Goal: Navigation & Orientation: Find specific page/section

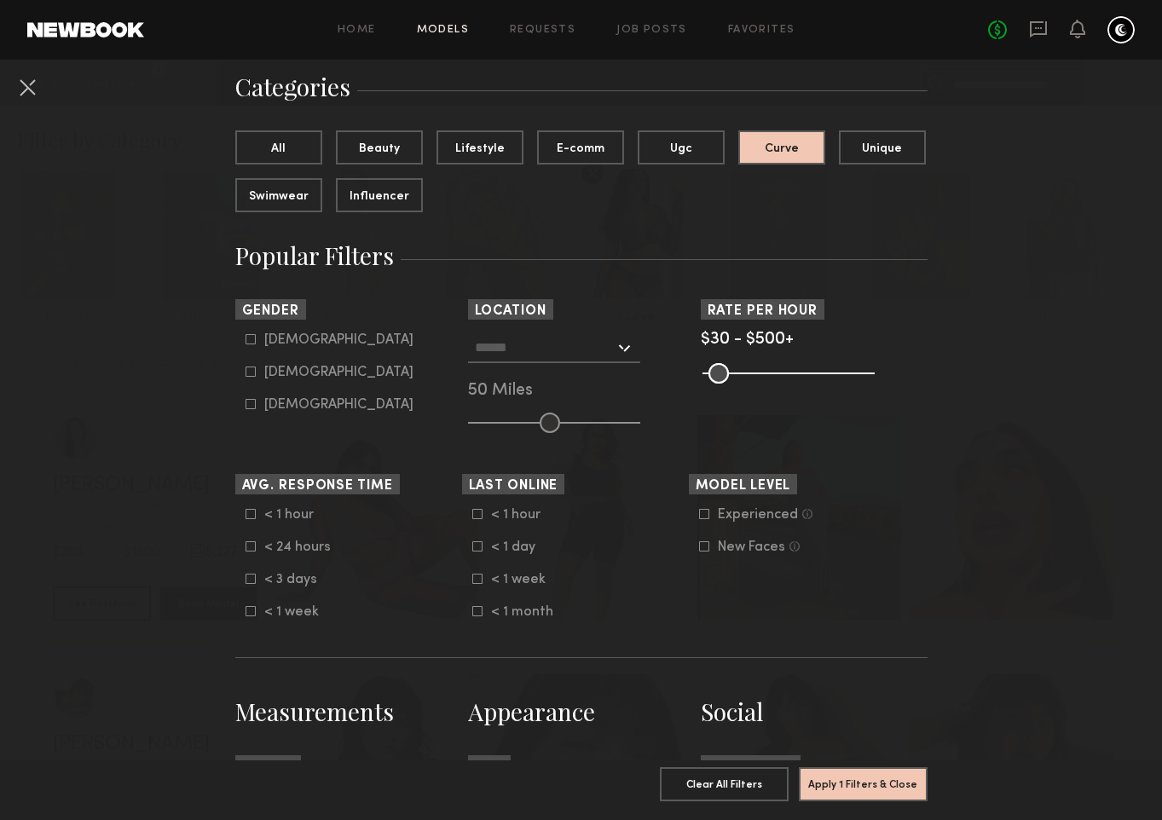
scroll to position [129, 0]
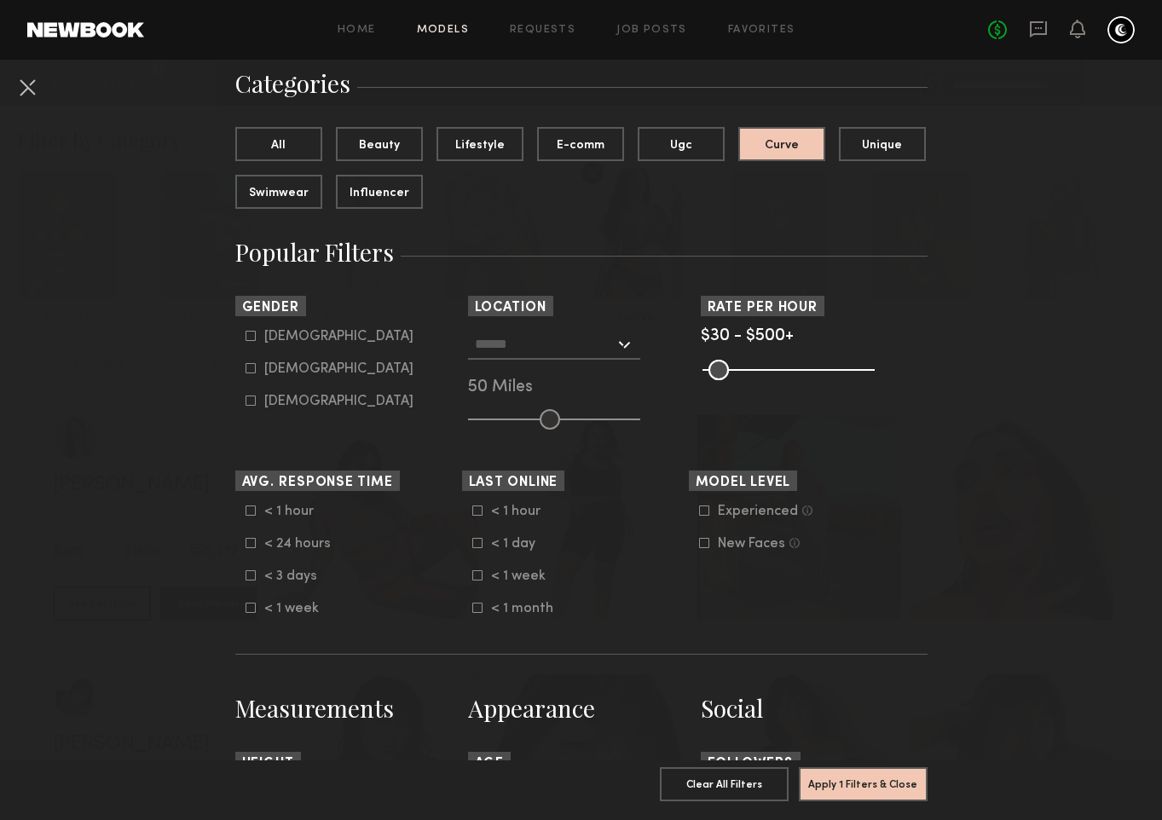
click at [245, 369] on icon at bounding box center [249, 368] width 9 height 9
type input "**"
click at [552, 346] on input "text" at bounding box center [545, 343] width 140 height 29
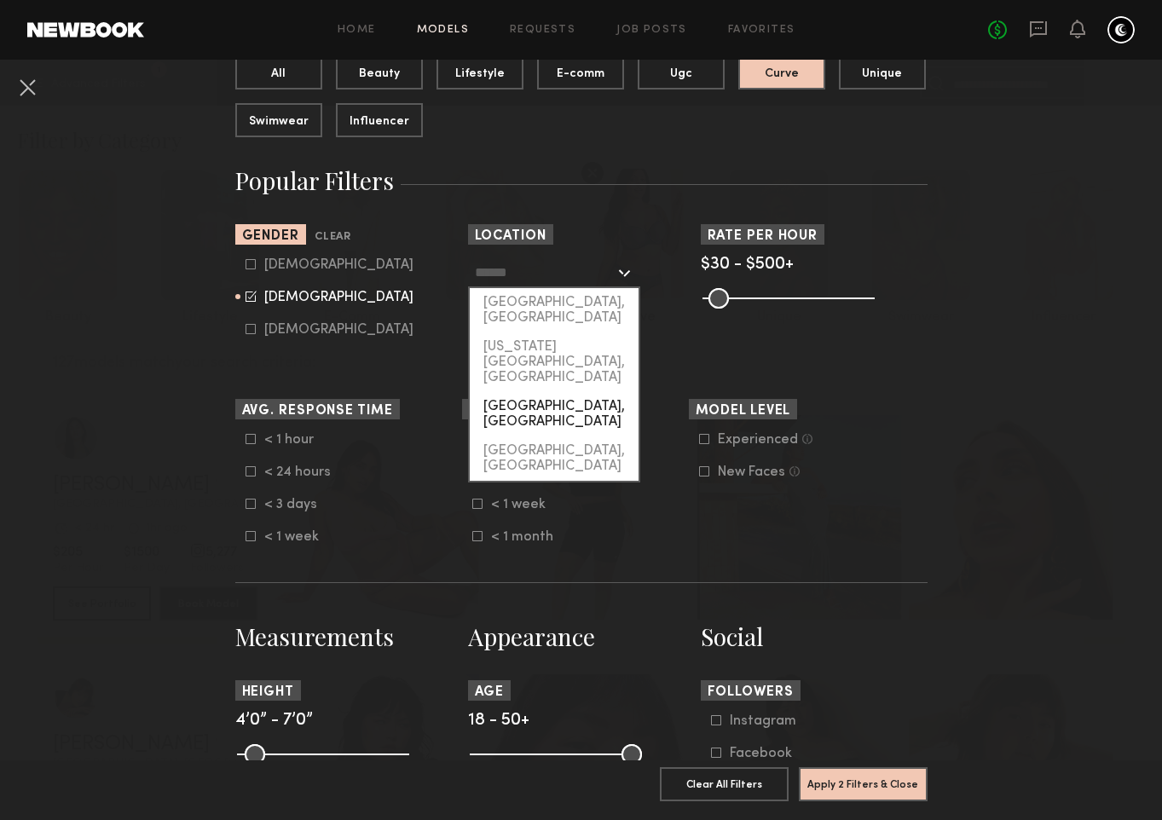
scroll to position [157, 0]
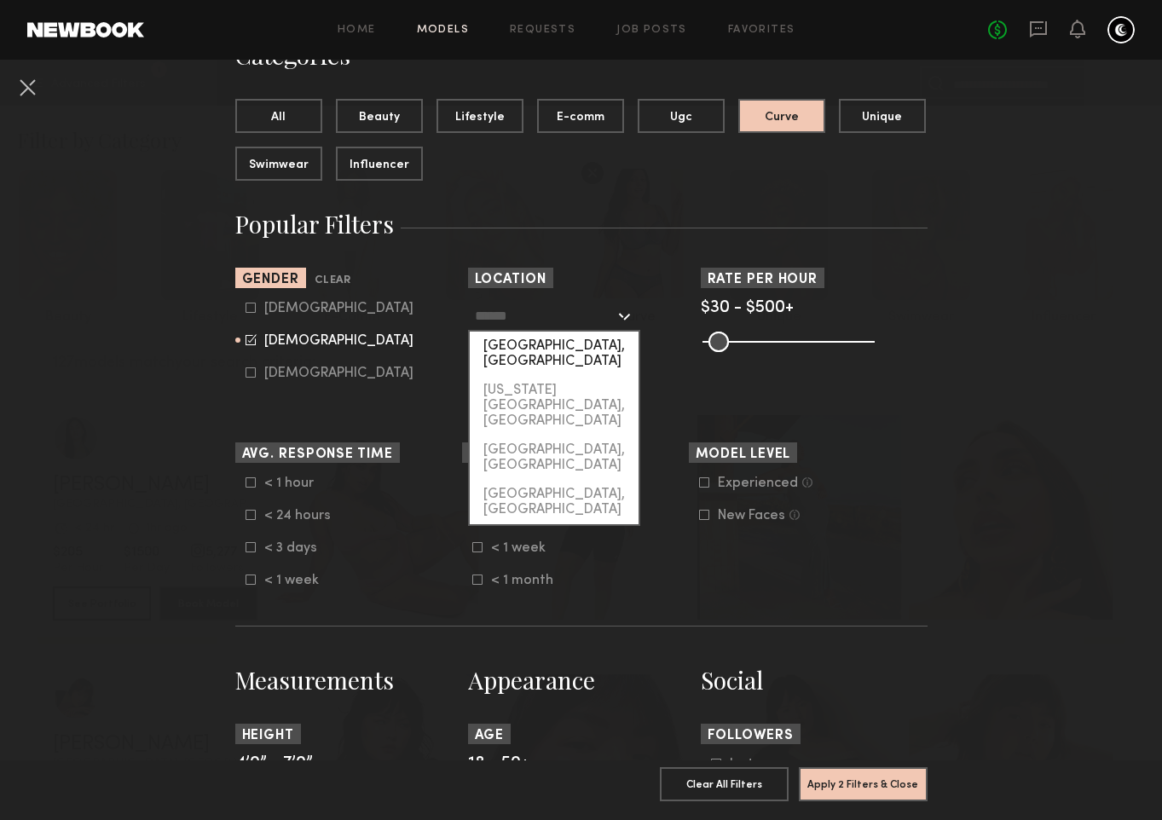
click at [565, 340] on div "[GEOGRAPHIC_DATA], [GEOGRAPHIC_DATA]" at bounding box center [554, 353] width 169 height 44
type input "**********"
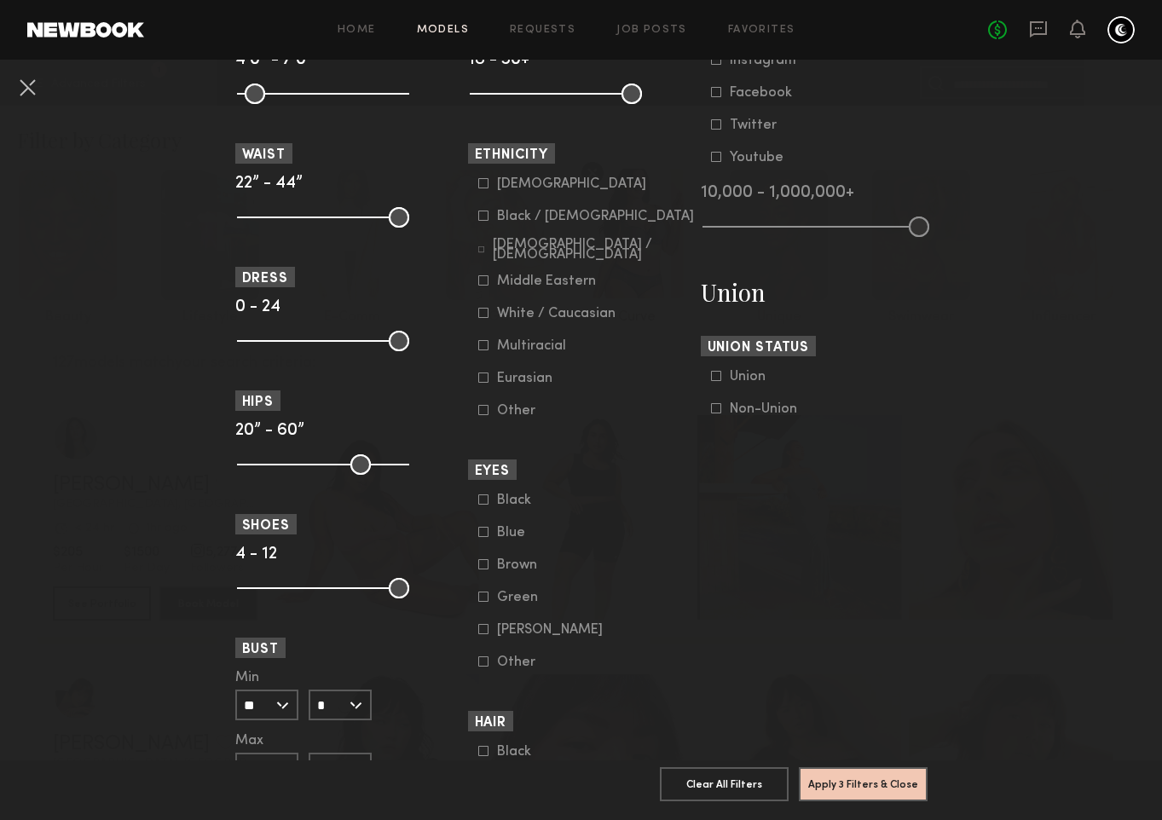
scroll to position [842, 0]
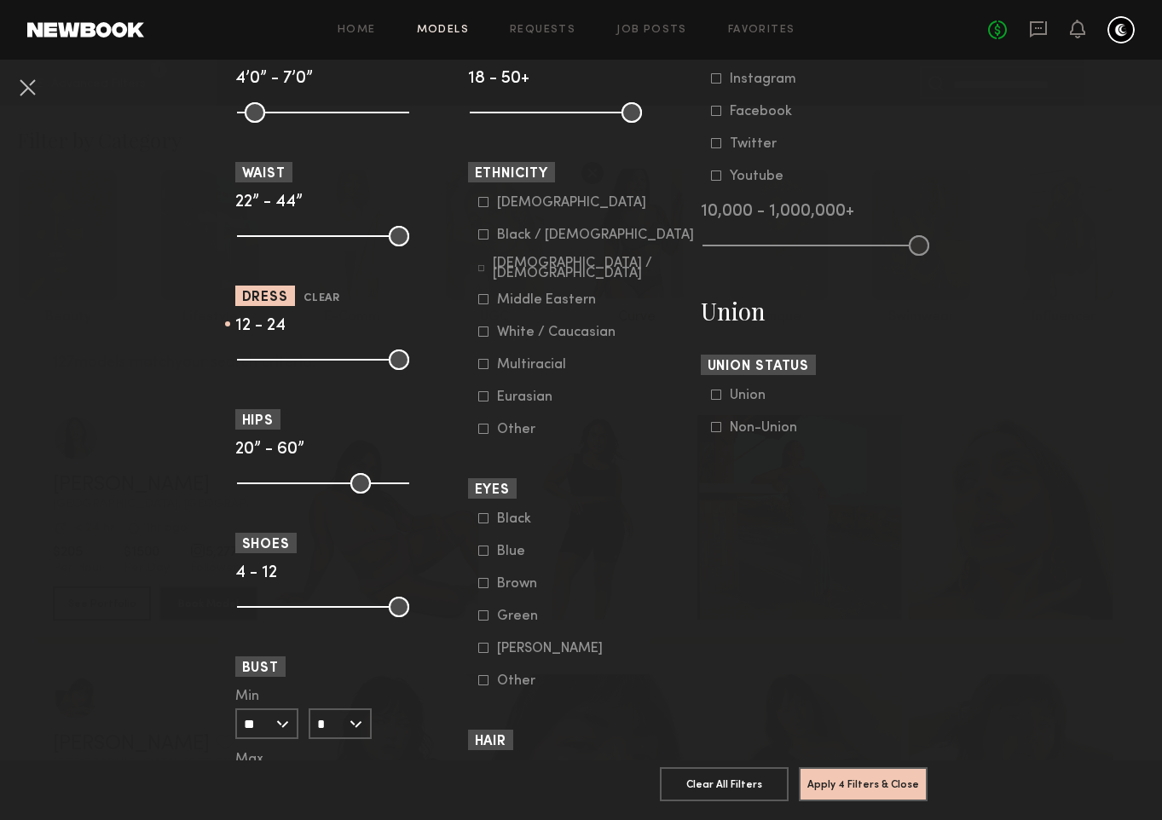
drag, startPoint x: 244, startPoint y: 362, endPoint x: 313, endPoint y: 361, distance: 69.0
type input "**"
click at [313, 362] on input "range" at bounding box center [323, 359] width 172 height 20
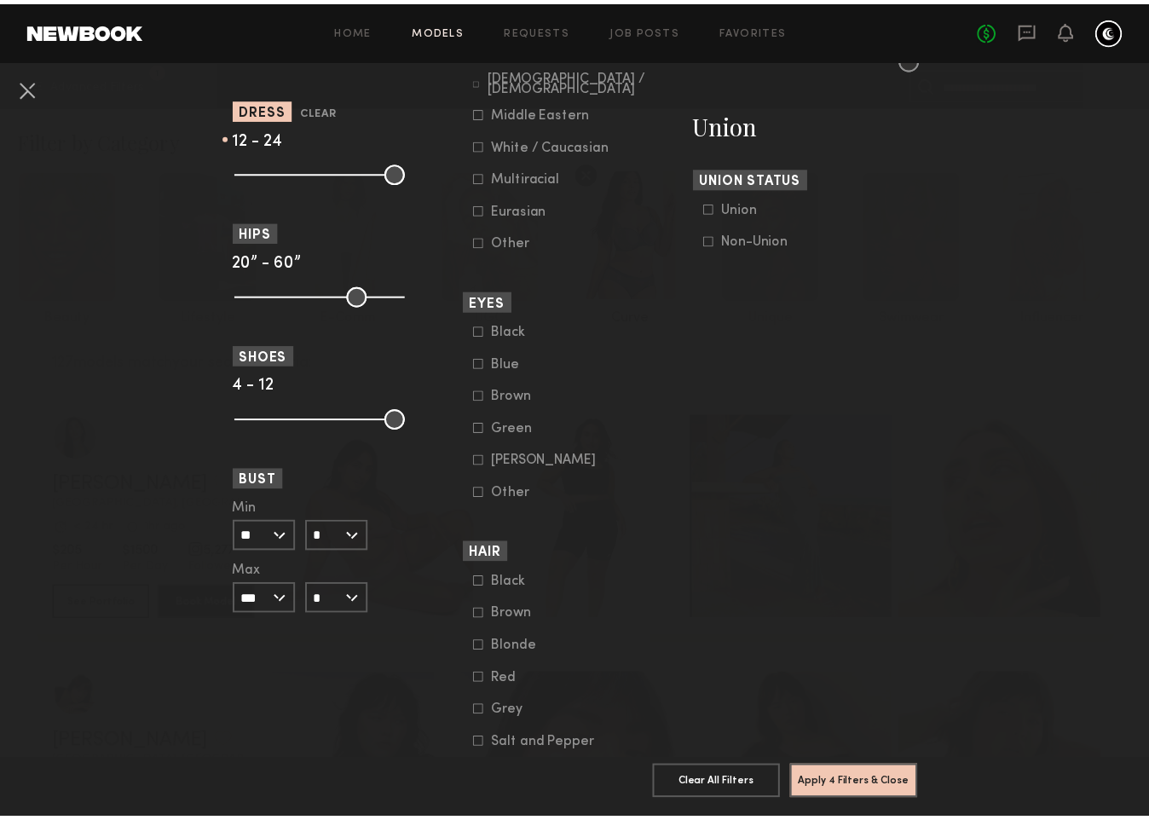
scroll to position [1071, 0]
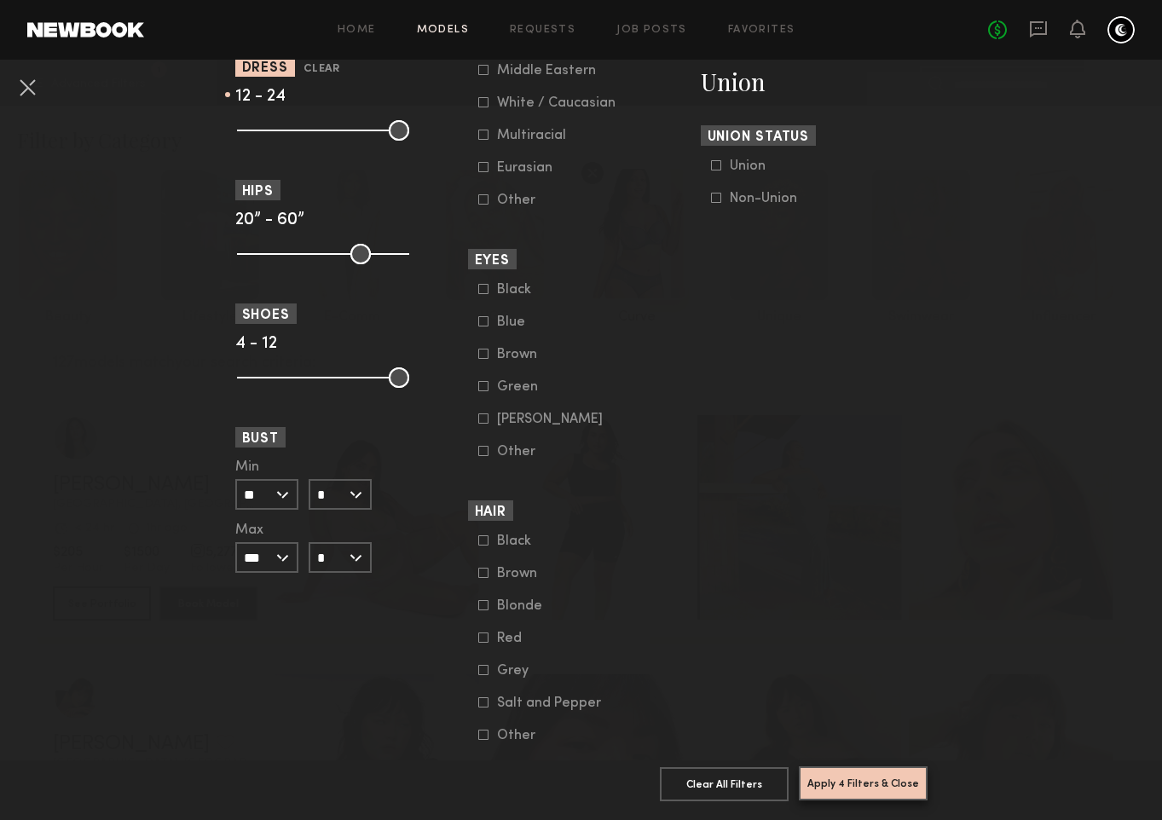
click at [855, 775] on button "Apply 4 Filters & Close" at bounding box center [862, 783] width 129 height 34
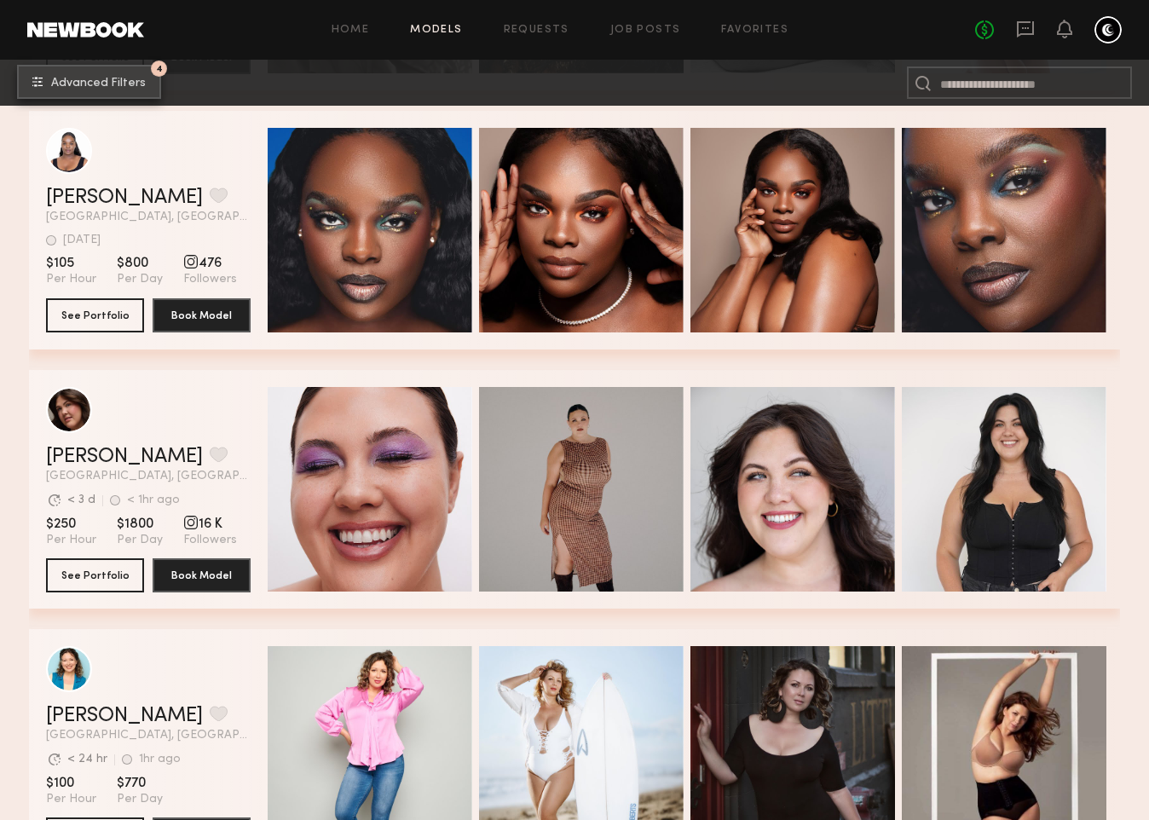
scroll to position [1843, 0]
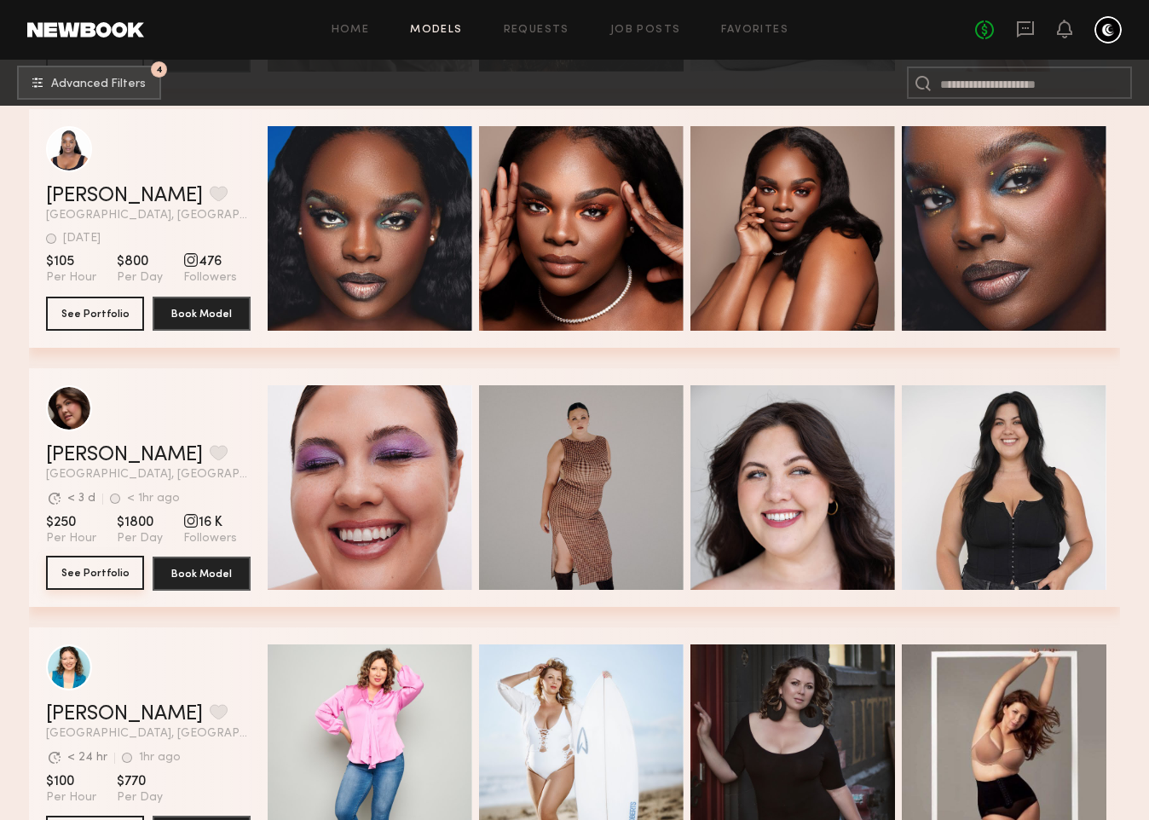
click at [88, 568] on button "See Portfolio" at bounding box center [95, 573] width 98 height 34
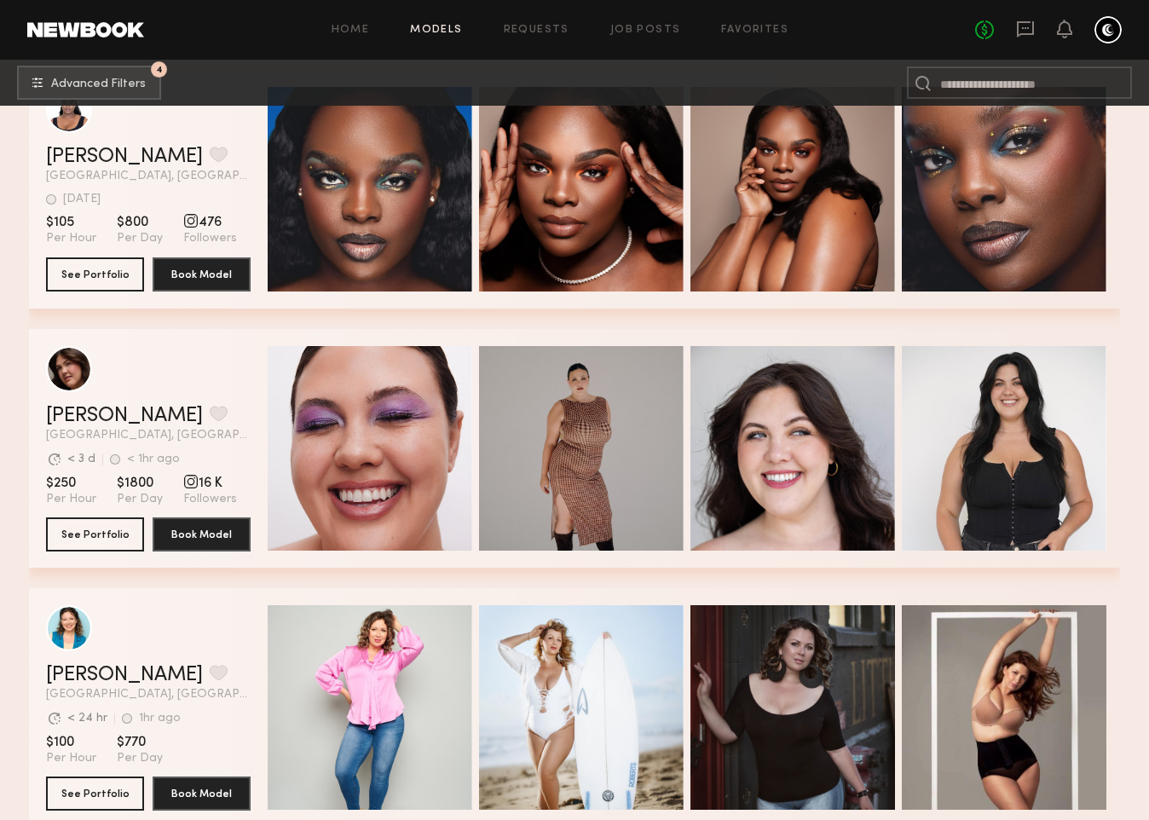
click at [187, 481] on div "grid" at bounding box center [190, 481] width 15 height 15
click at [194, 498] on span "Followers" at bounding box center [210, 499] width 54 height 15
click at [185, 483] on div "grid" at bounding box center [190, 481] width 15 height 15
click at [98, 534] on button "See Portfolio" at bounding box center [95, 533] width 98 height 34
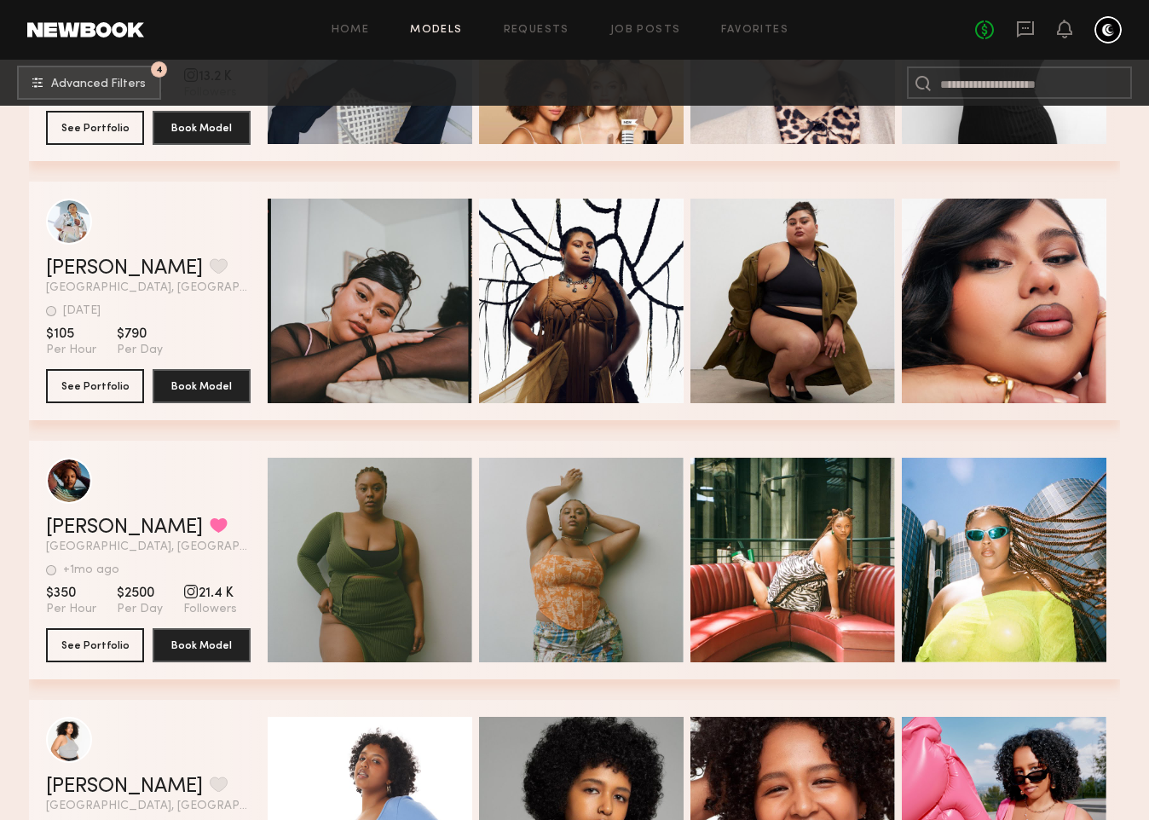
scroll to position [7215, 0]
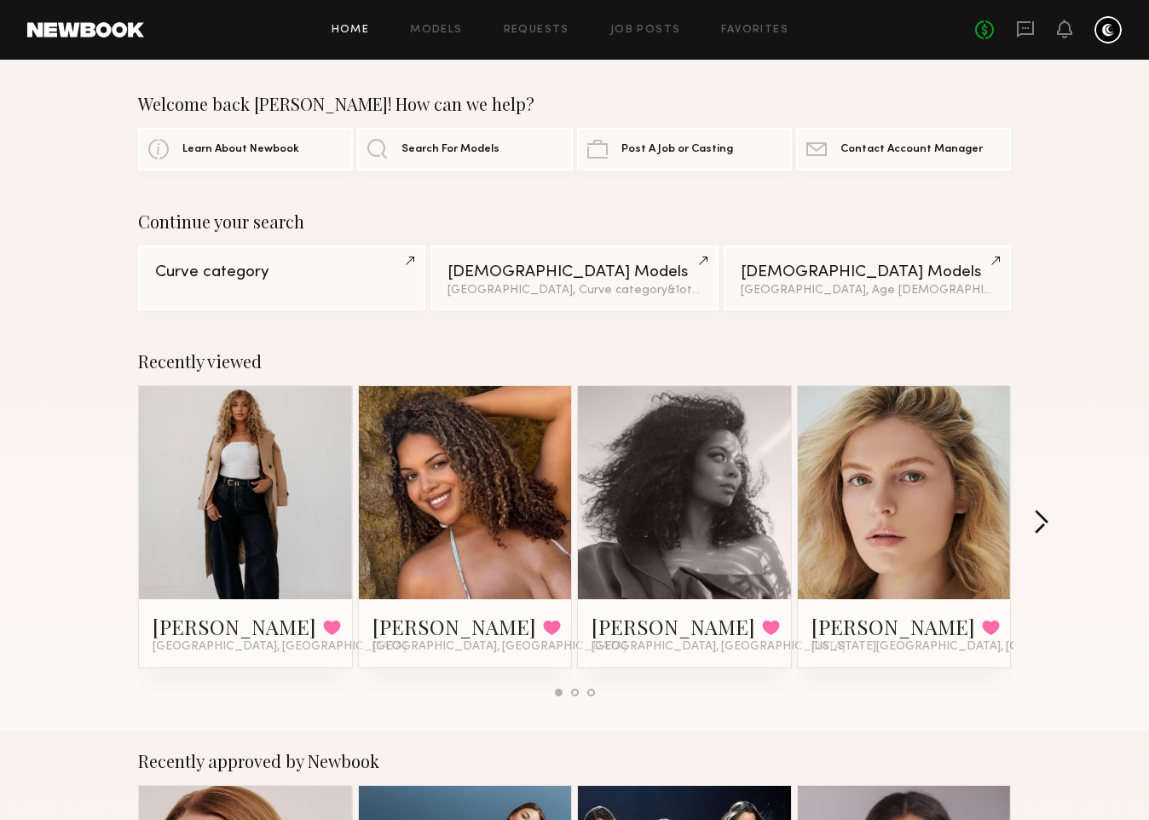
click at [1042, 520] on button "button" at bounding box center [1041, 524] width 16 height 28
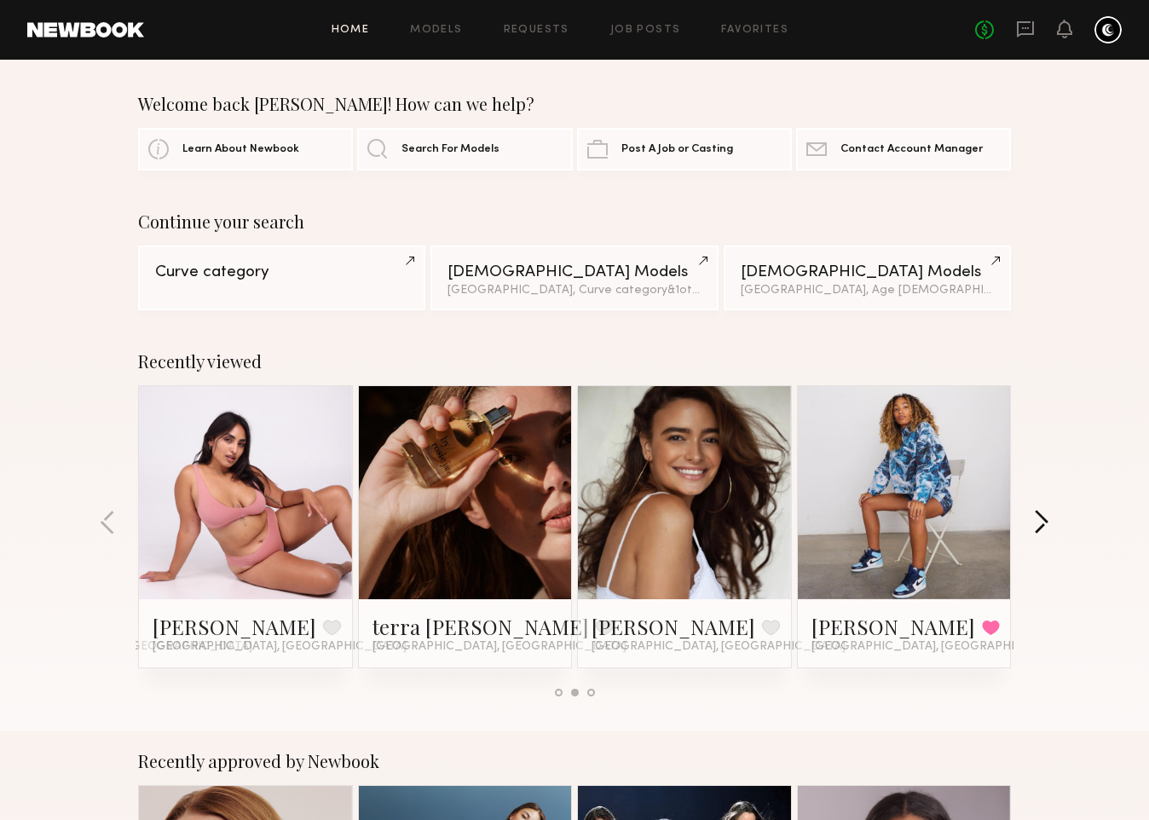
click at [1042, 520] on button "button" at bounding box center [1041, 524] width 16 height 28
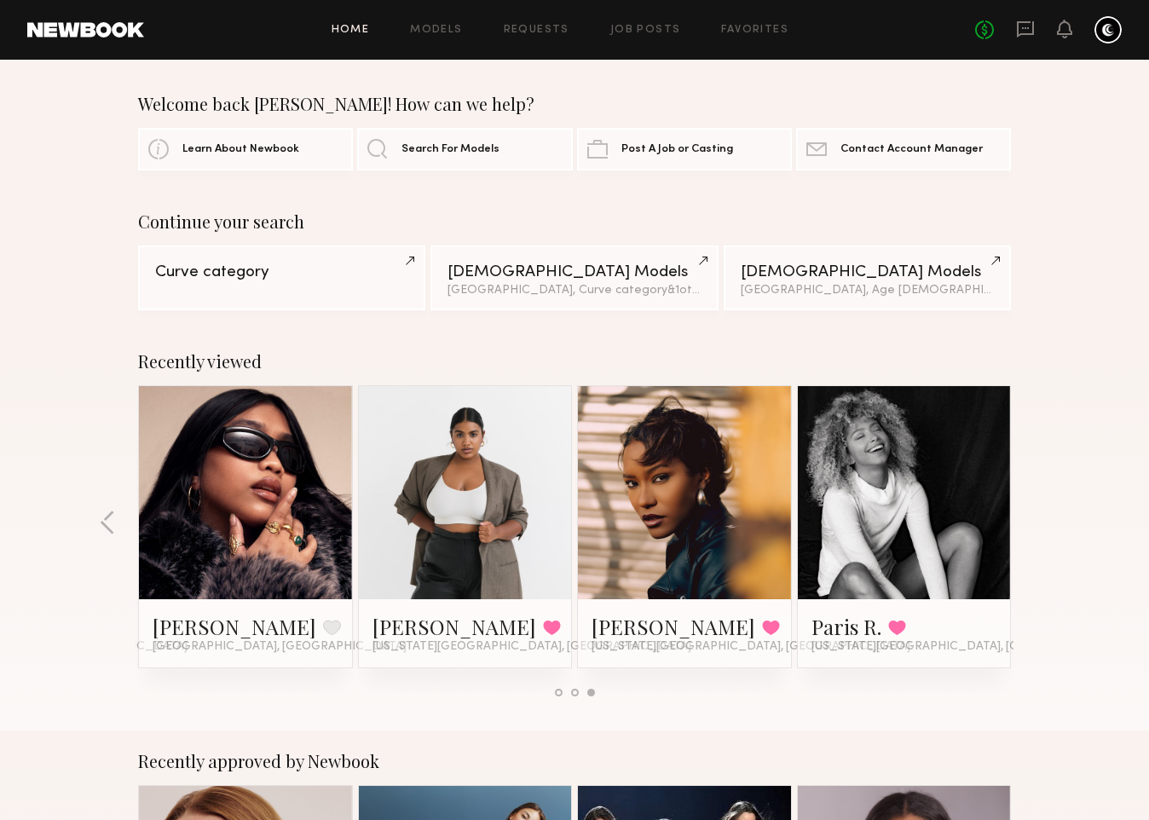
click at [1042, 520] on div "Recently viewed Ayanna G. Favorited Los Angeles, CA Drew S. Favorited Los Angel…" at bounding box center [574, 531] width 1149 height 400
click at [109, 526] on button "button" at bounding box center [108, 524] width 16 height 28
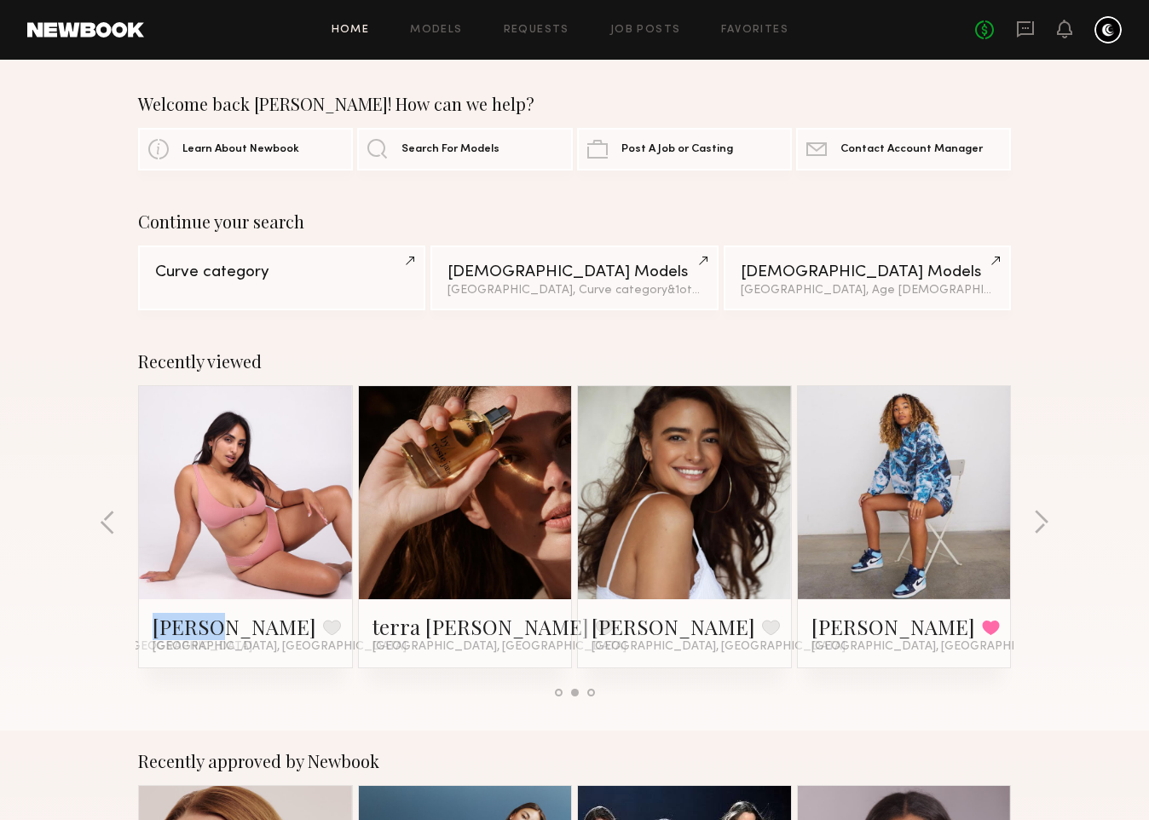
click at [452, 485] on link at bounding box center [465, 492] width 104 height 213
click at [112, 518] on button "button" at bounding box center [108, 524] width 16 height 28
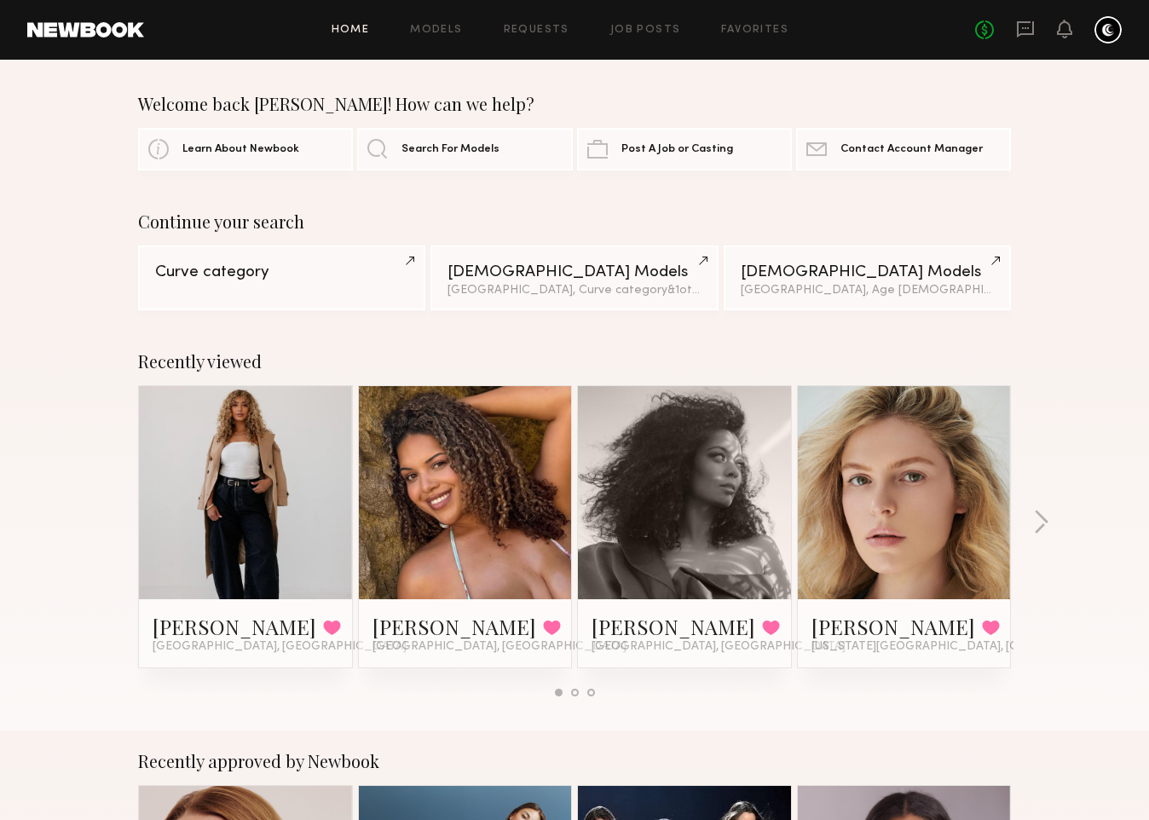
click at [923, 500] on link at bounding box center [904, 492] width 104 height 213
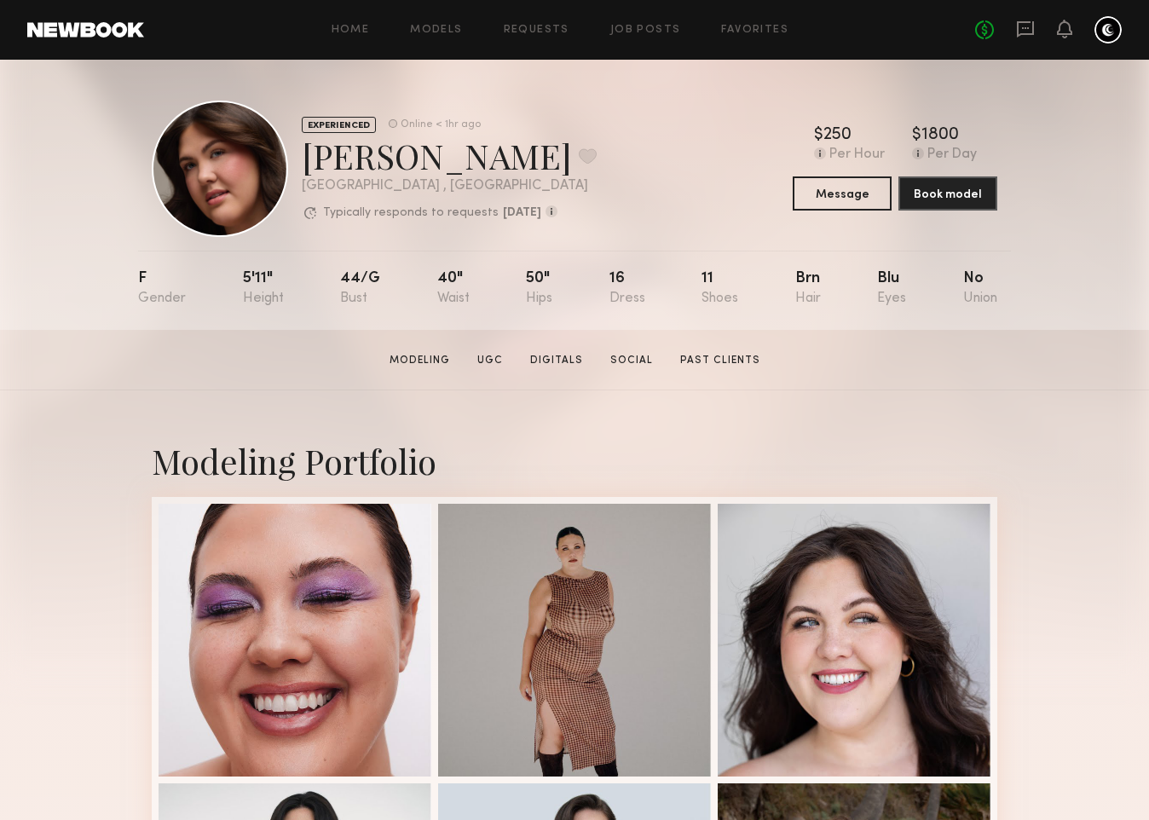
click at [101, 27] on link at bounding box center [85, 29] width 117 height 15
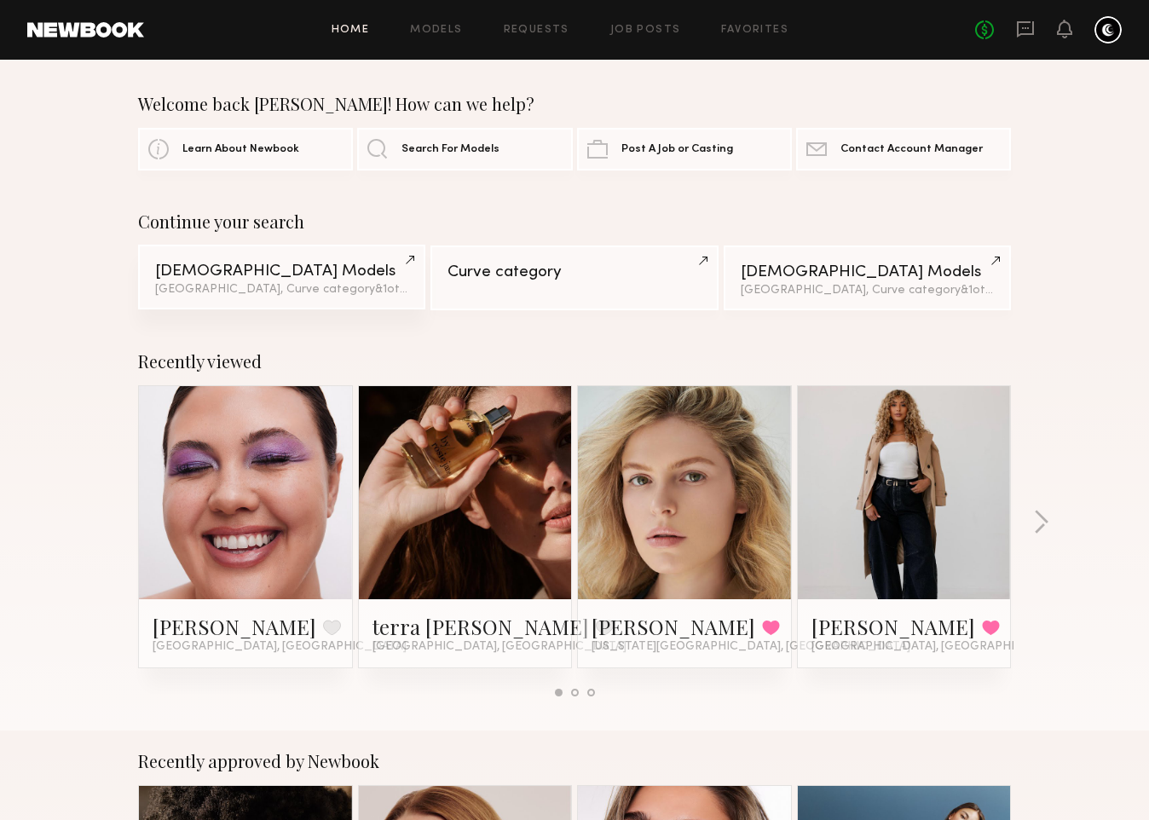
click at [255, 275] on div "Female Models" at bounding box center [281, 271] width 253 height 16
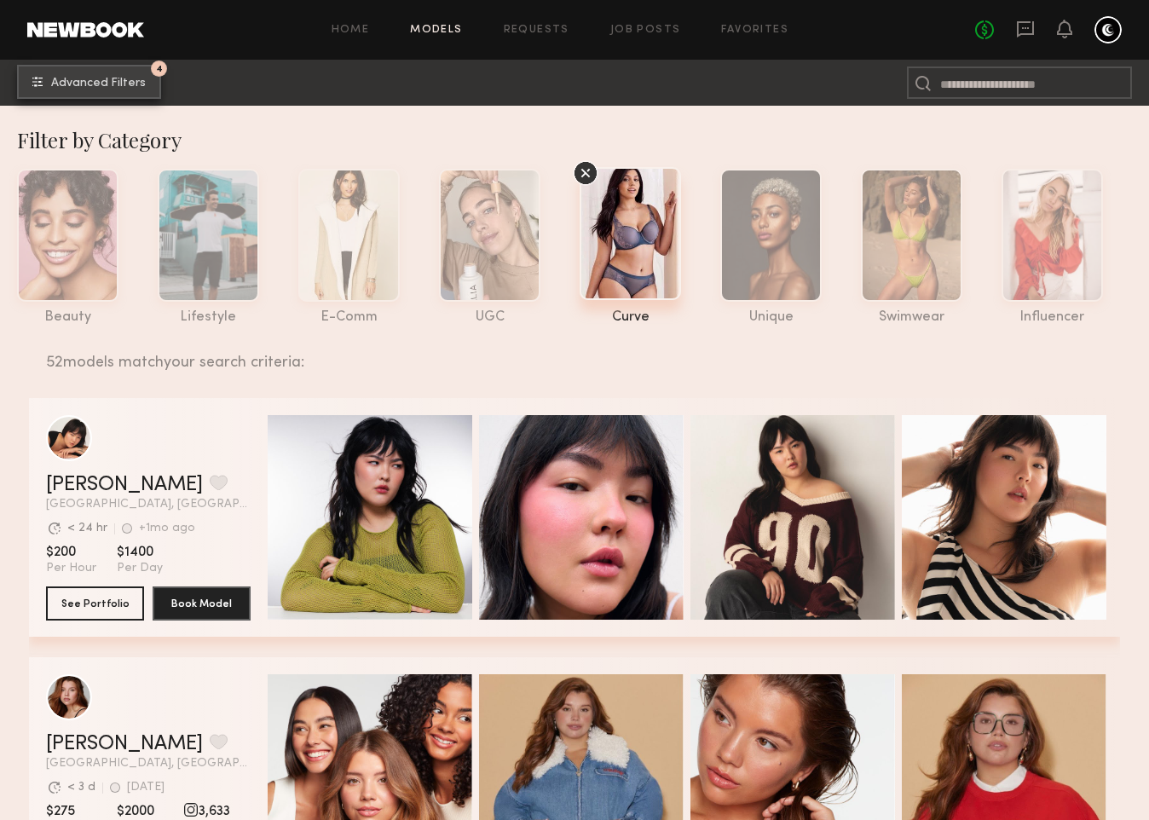
click at [94, 83] on span "Advanced Filters" at bounding box center [98, 84] width 95 height 12
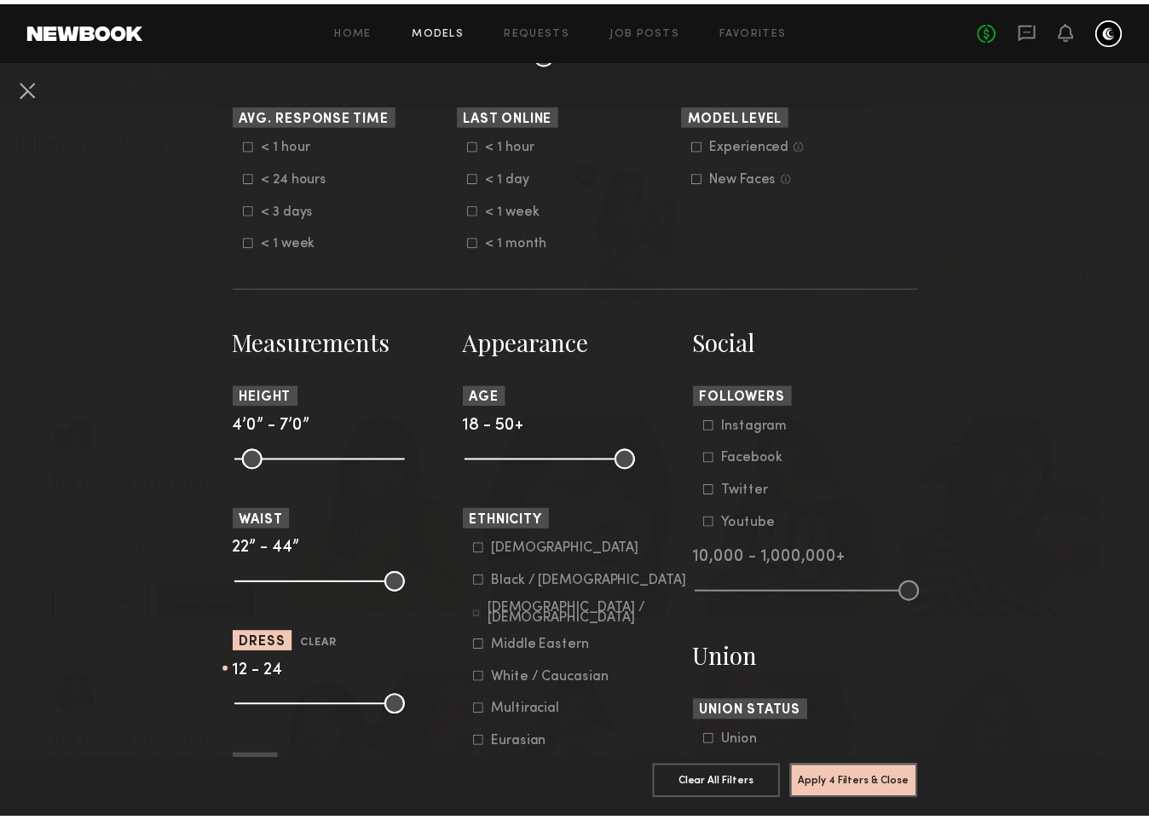
scroll to position [493, 0]
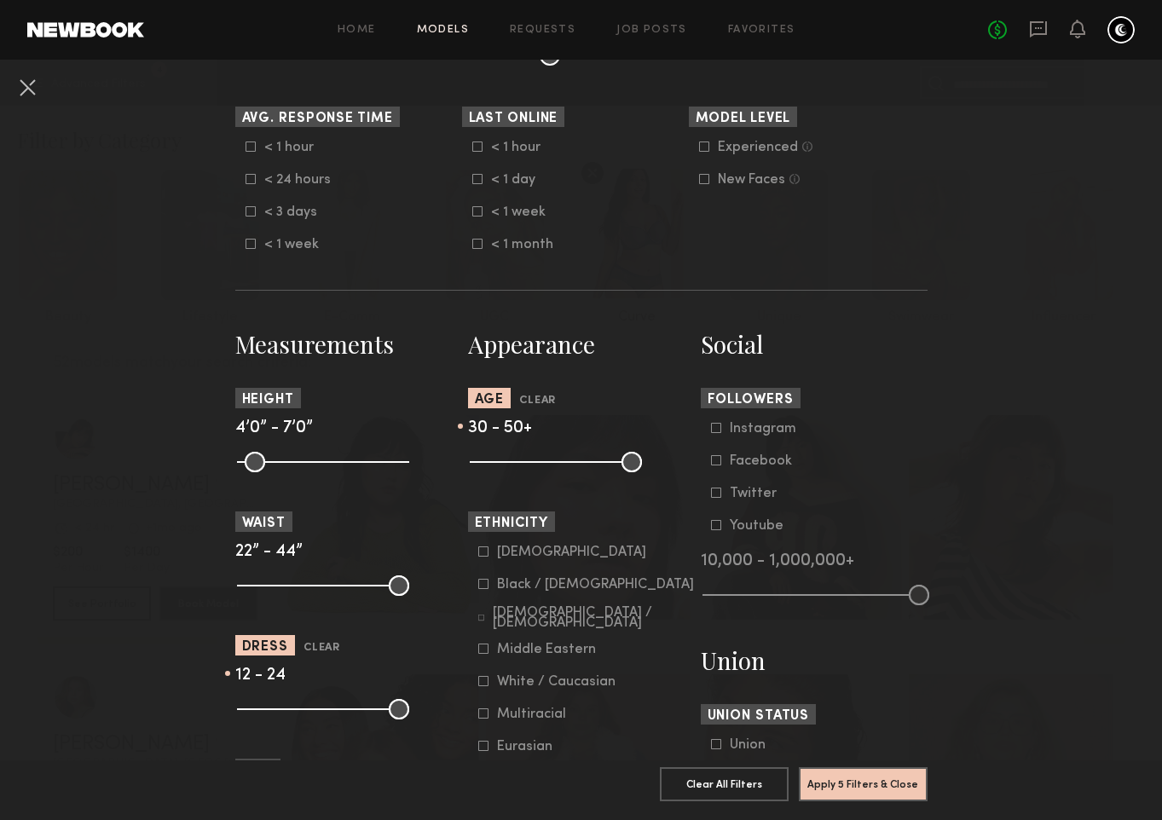
drag, startPoint x: 469, startPoint y: 459, endPoint x: 530, endPoint y: 463, distance: 61.5
type input "**"
click at [530, 463] on input "range" at bounding box center [556, 462] width 172 height 20
drag, startPoint x: 626, startPoint y: 458, endPoint x: 571, endPoint y: 457, distance: 55.4
type input "**"
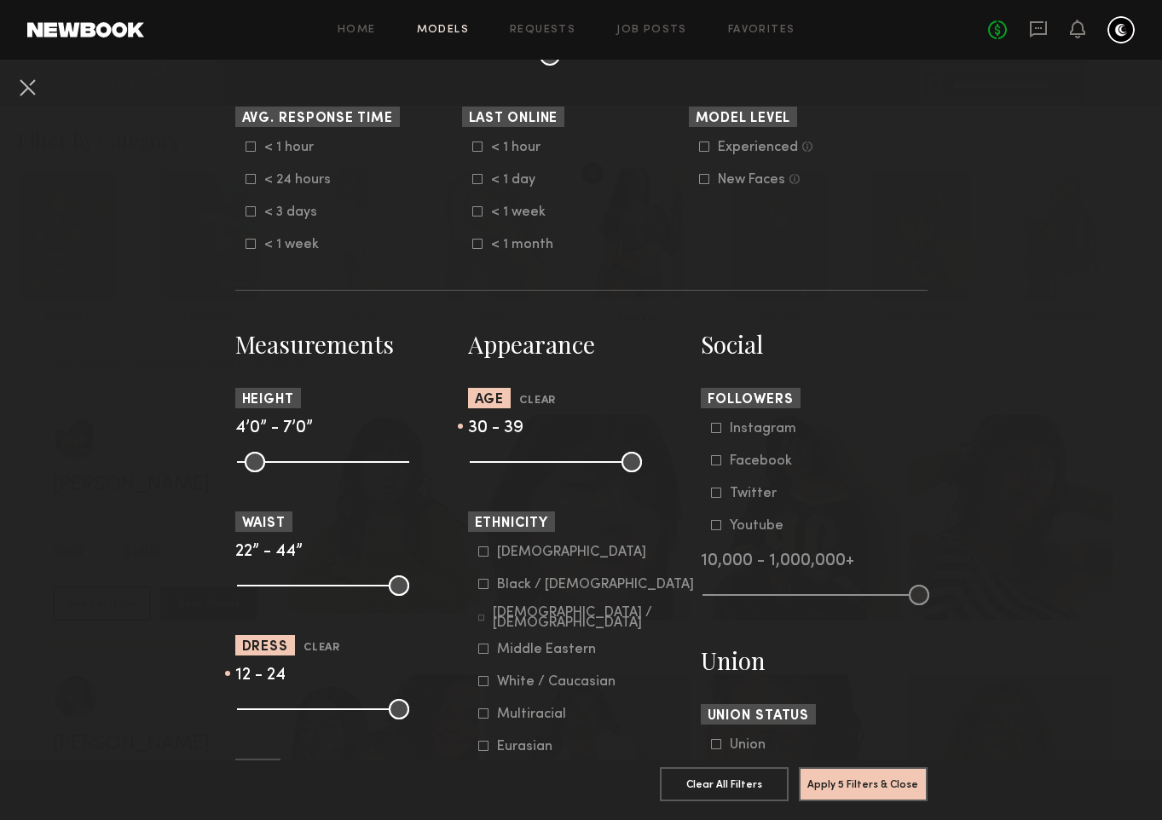
click at [571, 457] on input "range" at bounding box center [556, 462] width 172 height 20
click at [837, 769] on button "Apply 5 Filters & Close" at bounding box center [862, 783] width 129 height 34
